Goal: Task Accomplishment & Management: Manage account settings

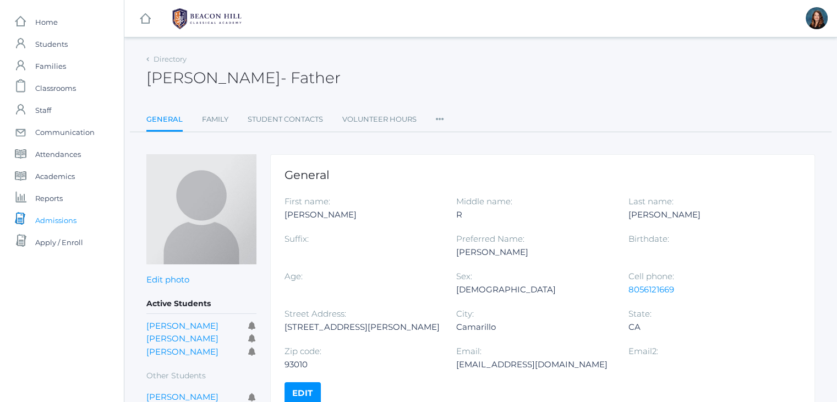
click at [63, 216] on span "Admissions" at bounding box center [55, 220] width 41 height 22
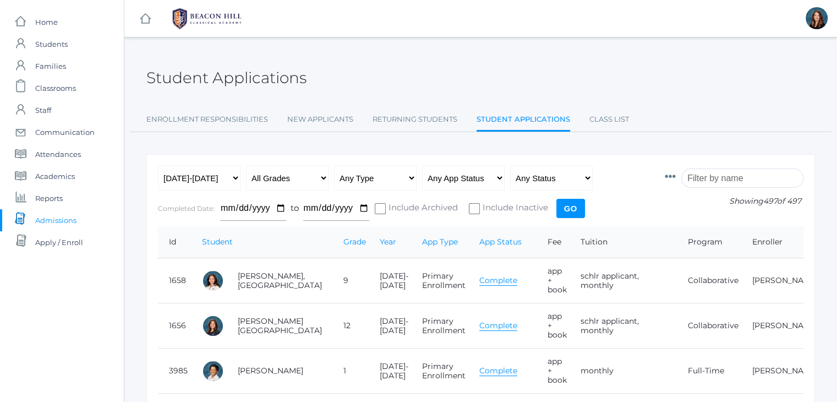
click at [720, 179] on input "search" at bounding box center [742, 177] width 122 height 19
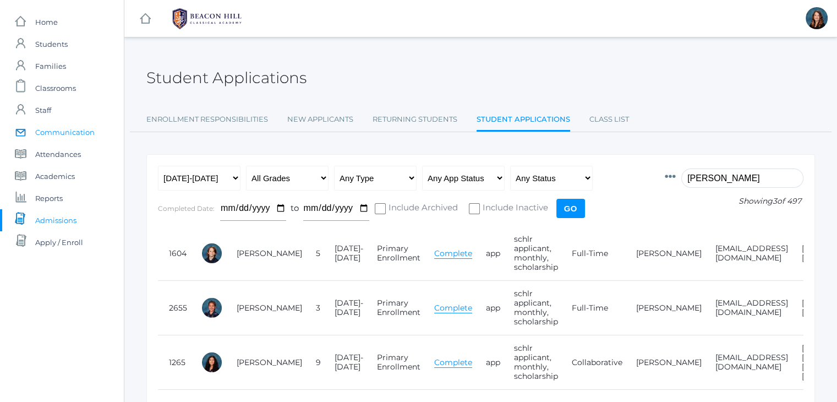
type input "torok"
click at [65, 135] on span "Communication" at bounding box center [64, 132] width 59 height 22
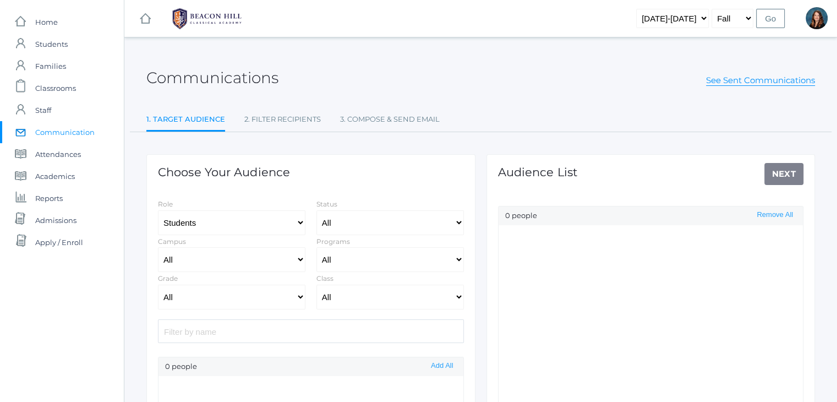
select select "Enrolled"
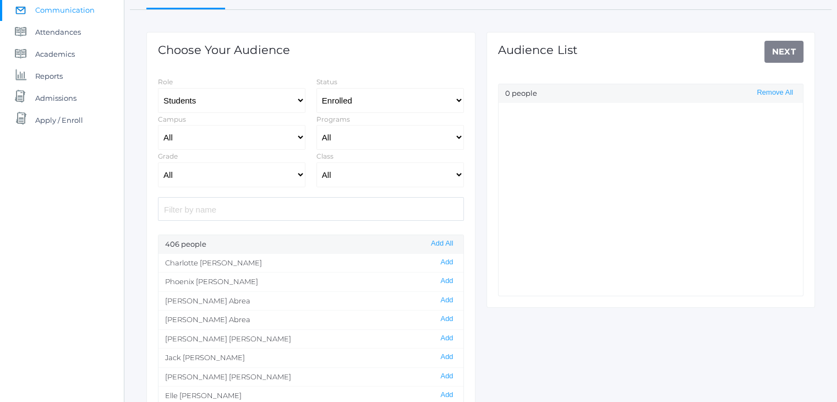
scroll to position [123, 0]
click at [302, 210] on input "search" at bounding box center [311, 208] width 306 height 24
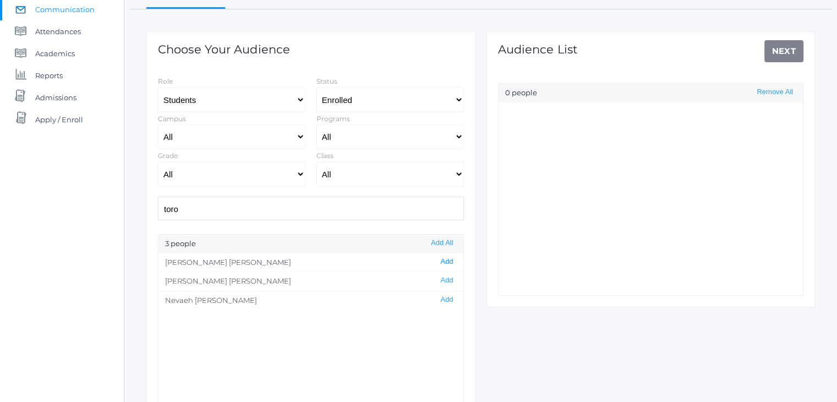
type input "toro"
click at [440, 257] on button "Add" at bounding box center [446, 261] width 19 height 9
click at [791, 50] on link "Next" at bounding box center [784, 51] width 40 height 22
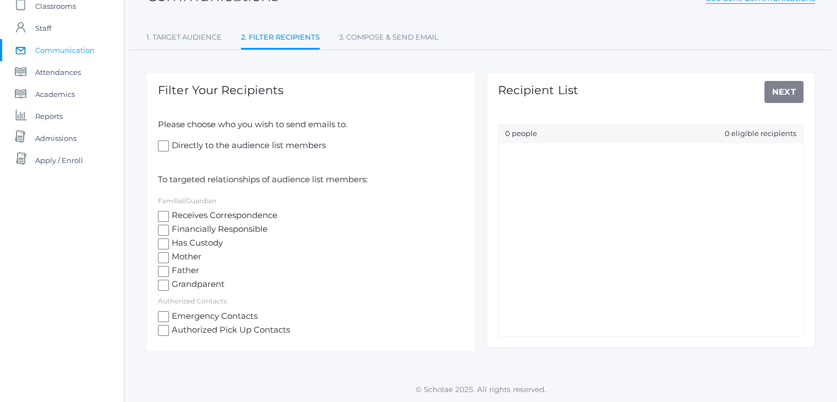
scroll to position [81, 0]
click at [163, 218] on input "Receives Correspondence" at bounding box center [163, 216] width 11 height 11
checkbox input "true"
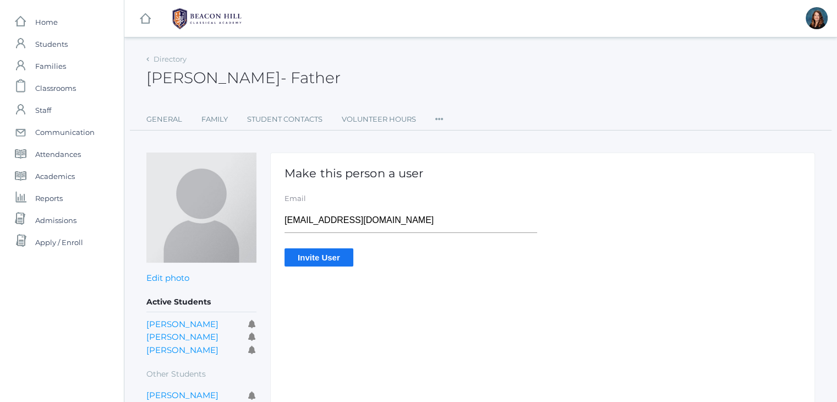
click at [331, 255] on input "Invite User" at bounding box center [318, 257] width 69 height 18
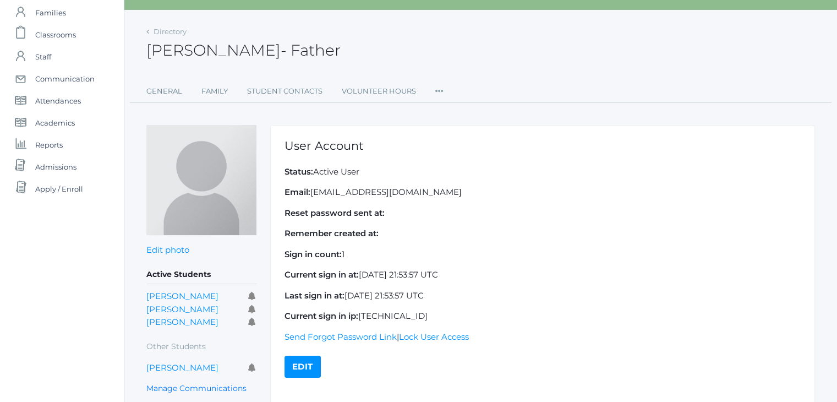
scroll to position [53, 0]
click at [437, 92] on icon at bounding box center [439, 88] width 8 height 15
click at [472, 160] on link "Permissions" at bounding box center [479, 160] width 66 height 22
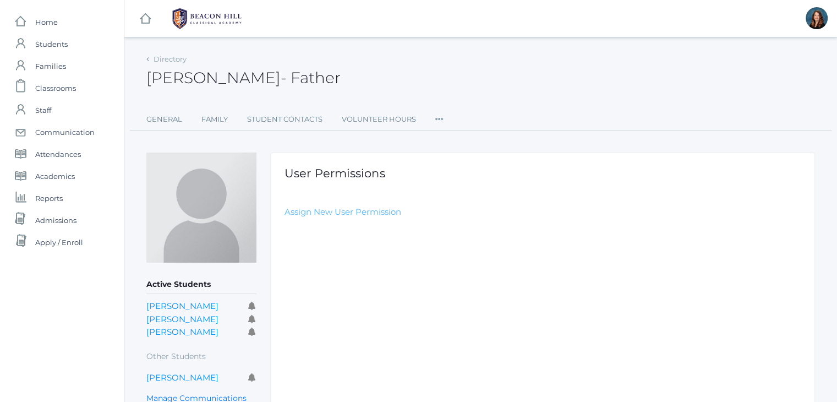
click at [354, 212] on link "Assign New User Permission" at bounding box center [342, 211] width 117 height 10
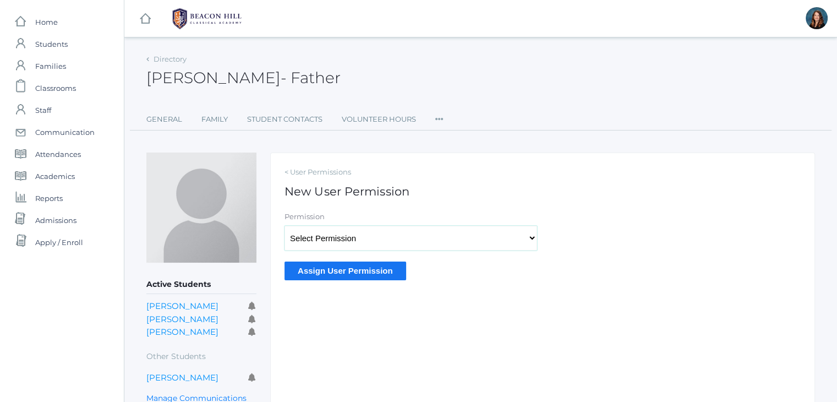
click at [385, 240] on select "Select Permission Accounting Admin Academic Admin Transcript Admin Admissions A…" at bounding box center [410, 238] width 253 height 25
select select "9"
click at [284, 226] on select "Select Permission Accounting Admin Academic Admin Transcript Admin Admissions A…" at bounding box center [410, 238] width 253 height 25
click at [356, 270] on input "Assign User Permission" at bounding box center [345, 270] width 122 height 18
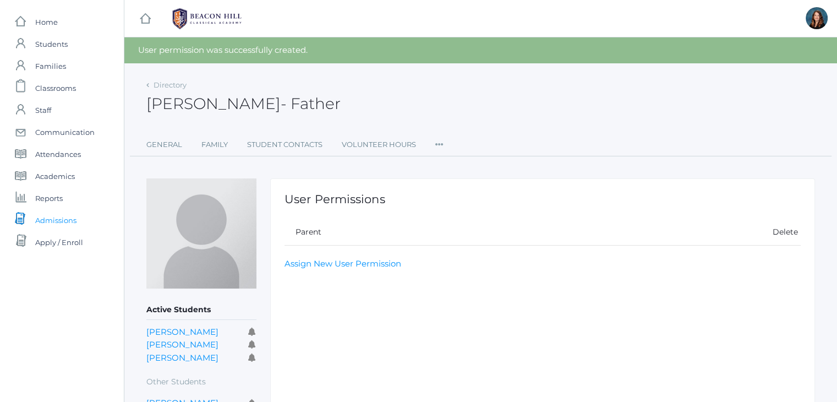
click at [69, 219] on span "Admissions" at bounding box center [55, 220] width 41 height 22
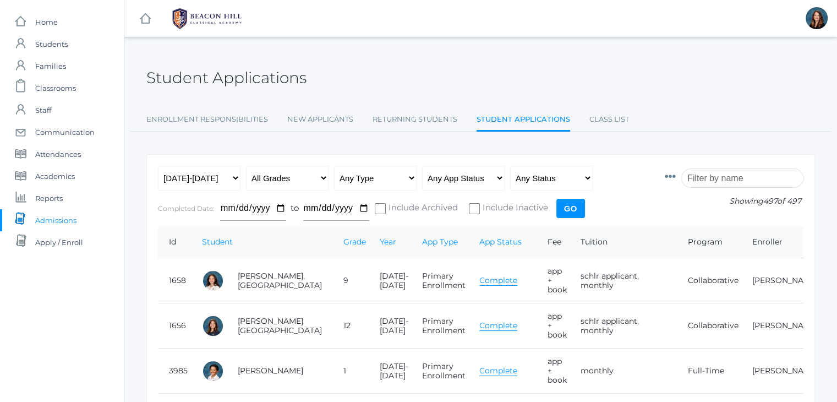
click at [747, 178] on input "search" at bounding box center [742, 177] width 122 height 19
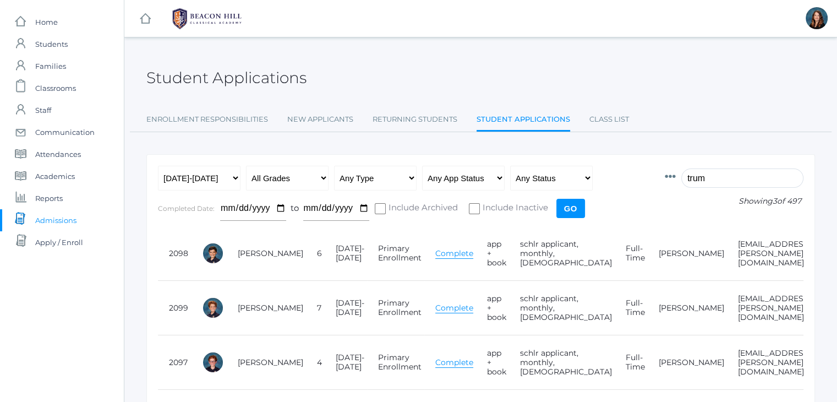
type input "trum"
